Goal: Check status: Check status

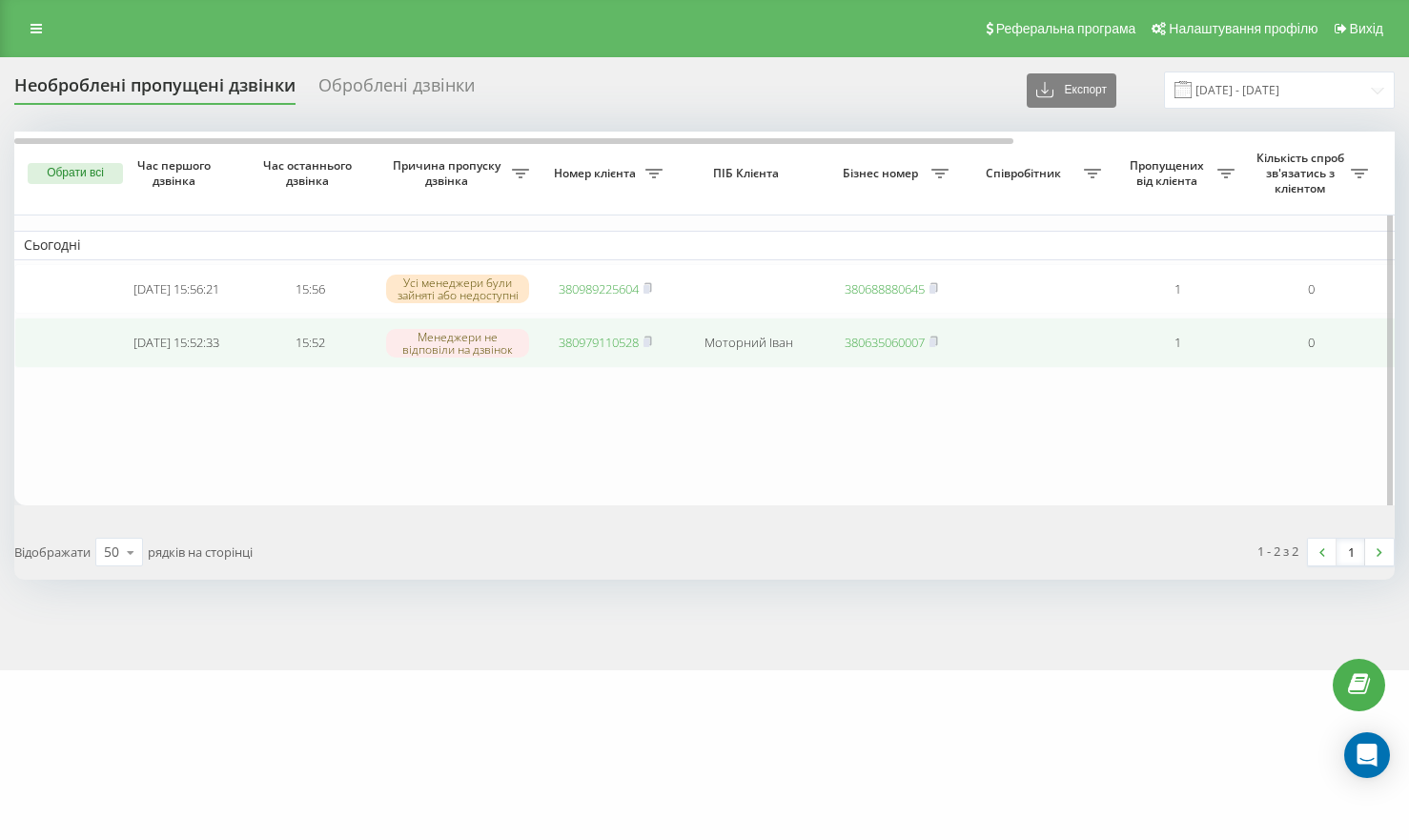
click at [588, 344] on link "380979110528" at bounding box center [598, 342] width 80 height 17
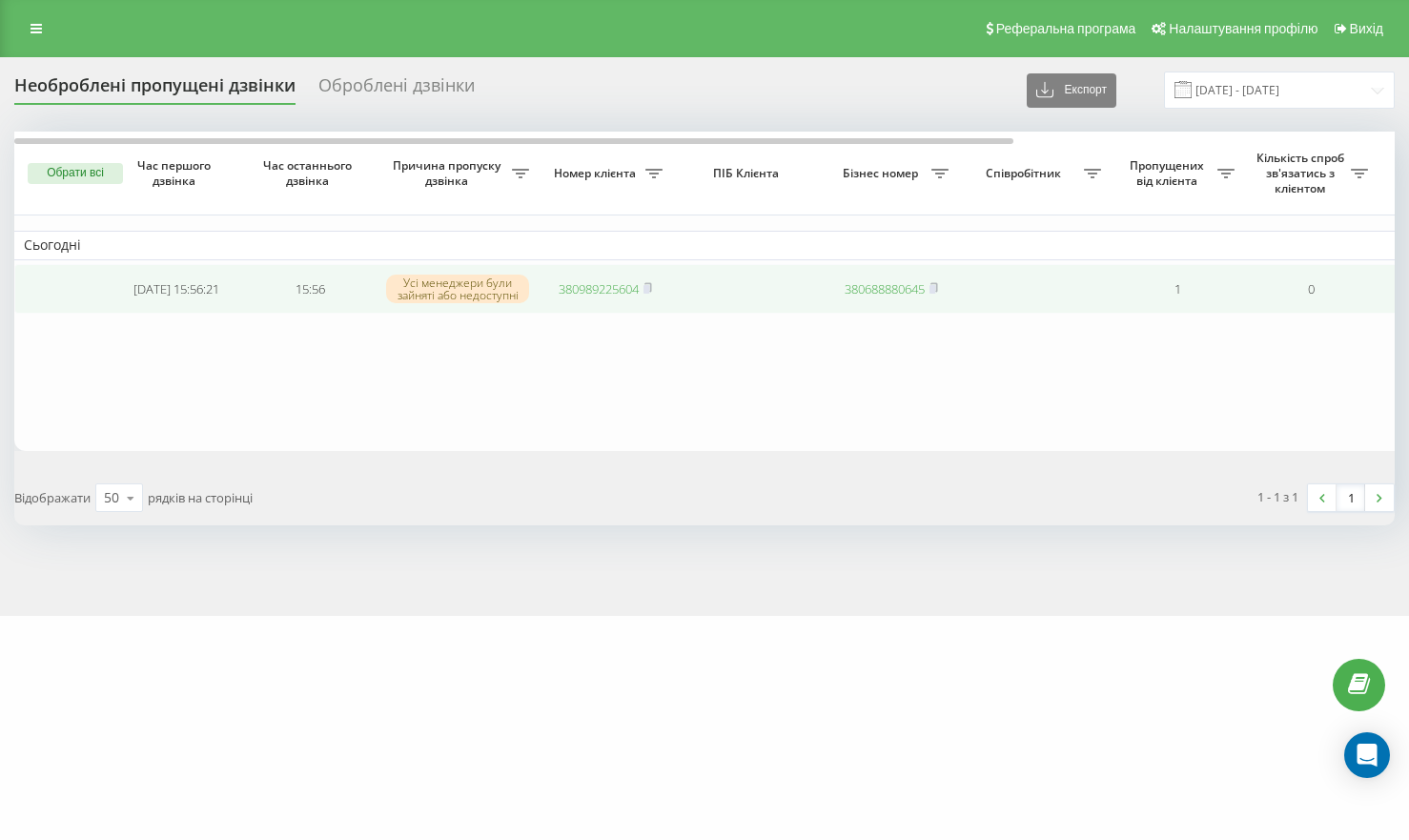
click at [595, 306] on td "380989225604" at bounding box center [605, 288] width 134 height 51
click at [600, 293] on link "380989225604" at bounding box center [598, 288] width 80 height 17
